Goal: Obtain resource: Obtain resource

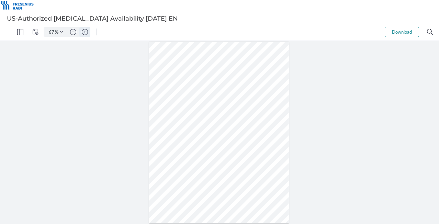
click at [86, 32] on img "Zoom in" at bounding box center [85, 32] width 6 height 6
click at [86, 31] on img "Zoom in" at bounding box center [85, 32] width 6 height 6
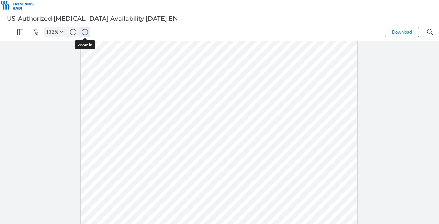
click at [86, 31] on img "Zoom in" at bounding box center [85, 32] width 6 height 6
type input "157"
drag, startPoint x: 26, startPoint y: 59, endPoint x: 107, endPoint y: 68, distance: 81.6
click at [26, 60] on div at bounding box center [218, 132] width 437 height 183
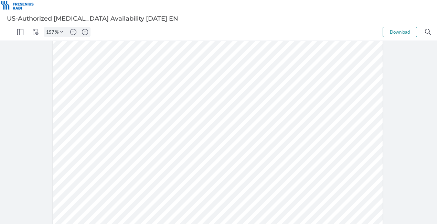
scroll to position [215, 0]
drag, startPoint x: 289, startPoint y: 42, endPoint x: 266, endPoint y: 64, distance: 31.9
click at [266, 64] on div at bounding box center [218, 41] width 330 height 426
click at [254, 55] on div at bounding box center [218, 41] width 330 height 426
